Goal: Navigation & Orientation: Understand site structure

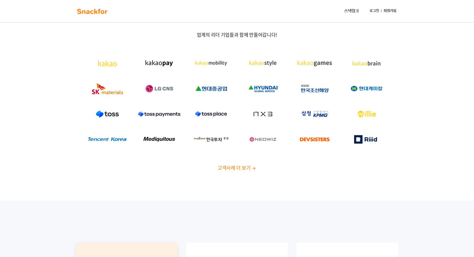
click at [92, 7] on img at bounding box center [92, 11] width 33 height 8
click at [355, 11] on link "스낵링크" at bounding box center [351, 11] width 19 height 11
click at [350, 10] on link "스낵링크" at bounding box center [351, 11] width 19 height 11
click at [247, 170] on span "고객사례 더 보기" at bounding box center [233, 167] width 33 height 7
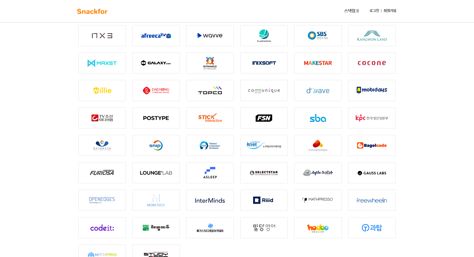
scroll to position [689, 0]
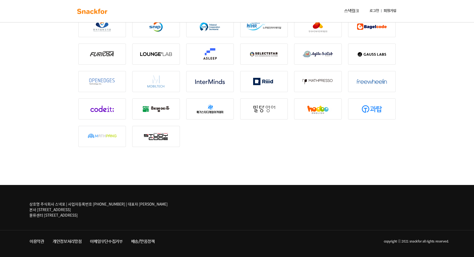
click at [87, 12] on img at bounding box center [92, 11] width 33 height 8
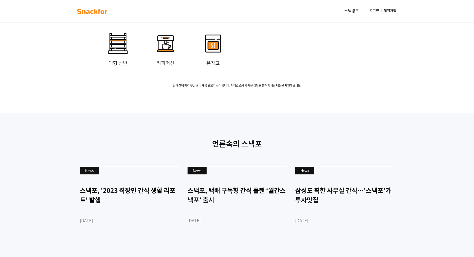
scroll to position [1260, 0]
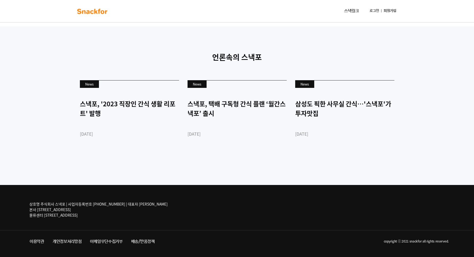
click at [141, 245] on link "배송/반품정책" at bounding box center [143, 242] width 32 height 10
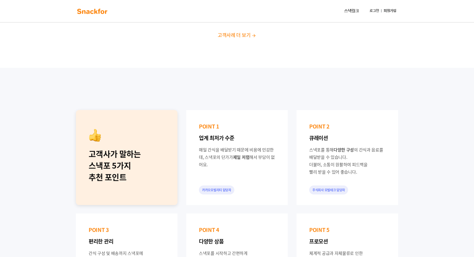
scroll to position [0, 0]
